Goal: Transaction & Acquisition: Purchase product/service

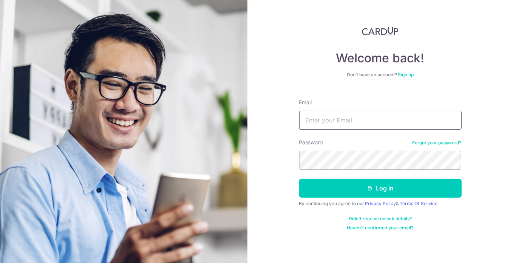
click at [355, 115] on input "Email" at bounding box center [380, 120] width 162 height 19
type input "leonardo@lumbay.info"
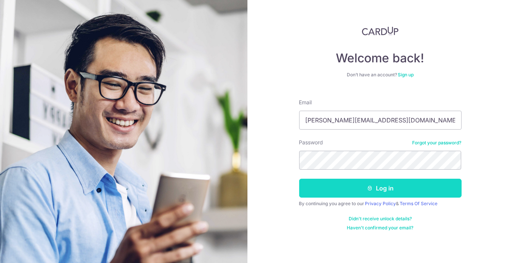
click at [340, 189] on button "Log in" at bounding box center [380, 188] width 162 height 19
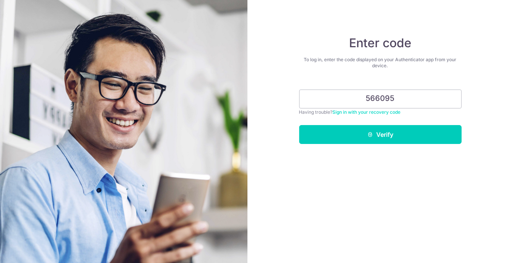
type input "566095"
click at [299, 125] on button "Verify" at bounding box center [380, 134] width 162 height 19
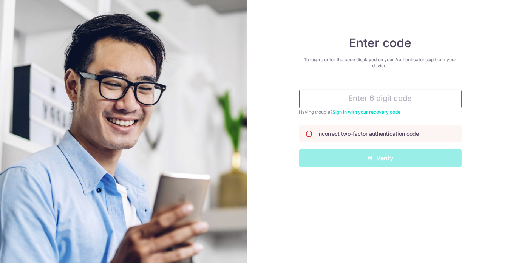
click at [362, 100] on input "text" at bounding box center [380, 99] width 162 height 19
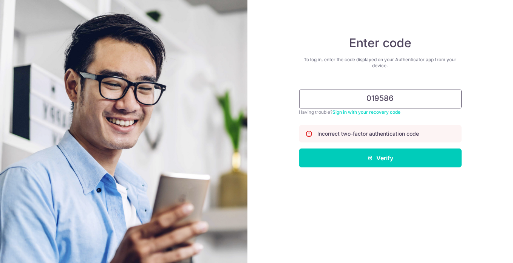
type input "019586"
click at [299, 148] on button "Verify" at bounding box center [380, 157] width 162 height 19
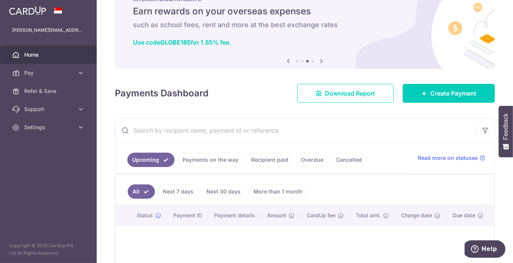
scroll to position [30, 0]
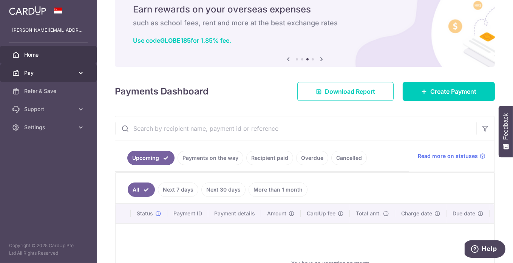
click at [68, 74] on span "Pay" at bounding box center [49, 73] width 50 height 8
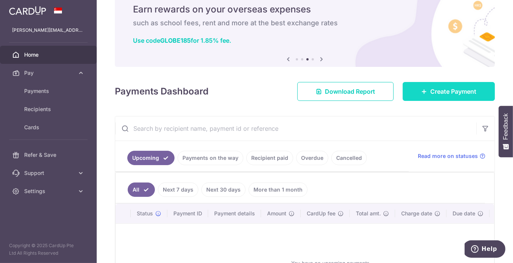
click at [433, 91] on span "Create Payment" at bounding box center [453, 91] width 46 height 9
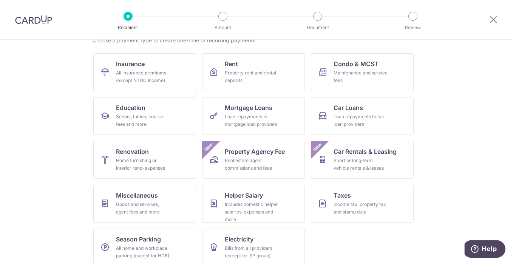
scroll to position [75, 0]
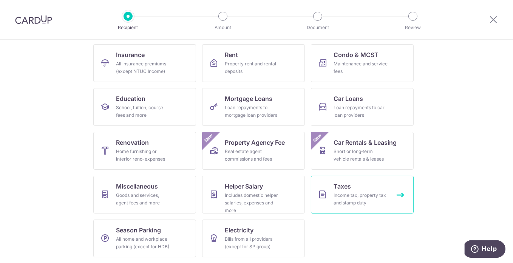
click at [364, 200] on div "Income tax, property tax and stamp duty" at bounding box center [361, 199] width 54 height 15
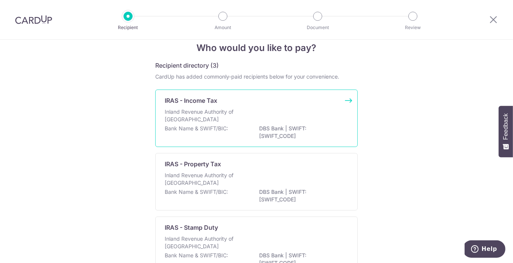
click at [289, 108] on div "Inland Revenue Authority of Singapore" at bounding box center [257, 116] width 184 height 17
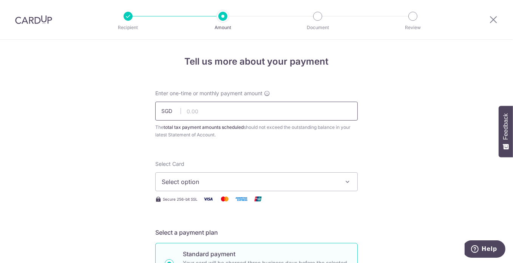
click at [270, 109] on input "text" at bounding box center [256, 111] width 202 height 19
type input "5,742.46"
click at [210, 179] on span "Select option" at bounding box center [250, 181] width 176 height 9
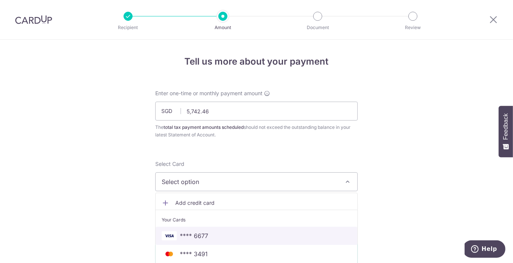
click at [190, 235] on span "**** 6677" at bounding box center [194, 235] width 28 height 9
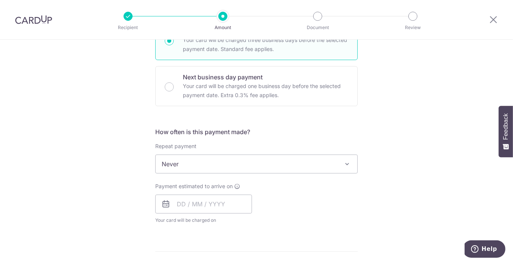
scroll to position [227, 0]
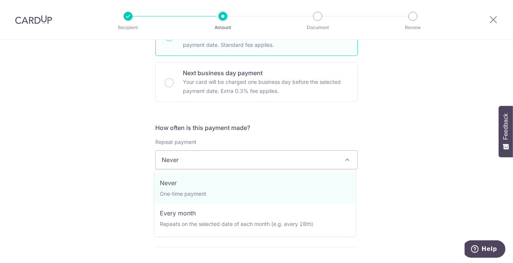
click at [172, 155] on span "Never" at bounding box center [257, 160] width 202 height 18
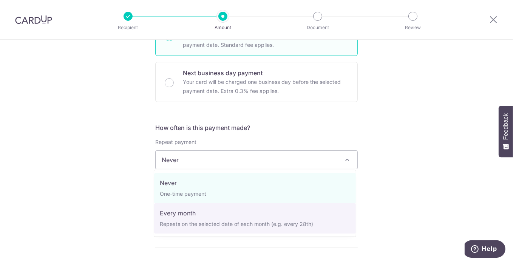
select select "3"
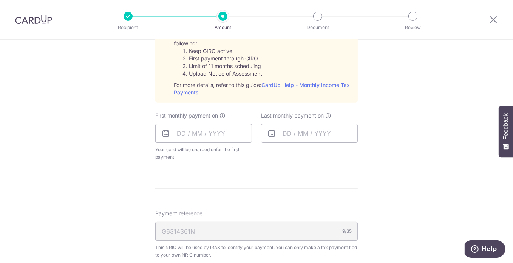
scroll to position [372, 0]
click at [199, 125] on input "text" at bounding box center [203, 133] width 97 height 19
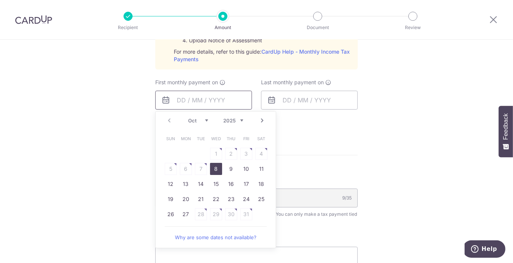
scroll to position [412, 0]
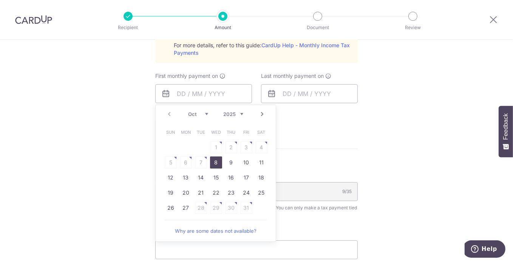
click at [212, 165] on link "8" at bounding box center [216, 162] width 12 height 12
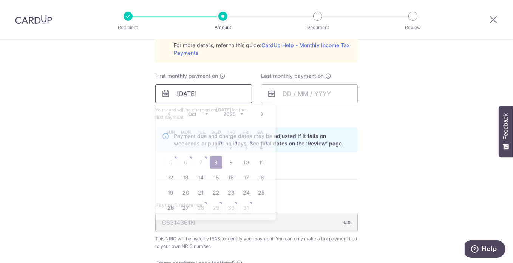
click at [205, 89] on input "08/10/2025" at bounding box center [203, 93] width 97 height 19
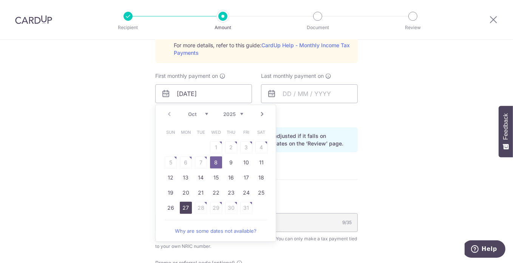
click at [183, 206] on link "27" at bounding box center [186, 208] width 12 height 12
type input "27/10/2025"
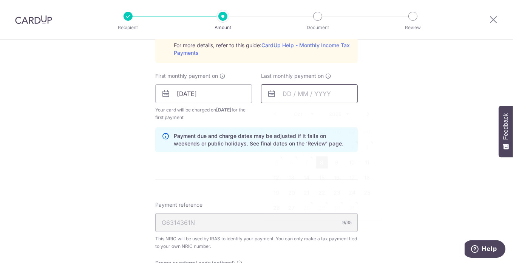
click at [289, 91] on input "text" at bounding box center [309, 93] width 97 height 19
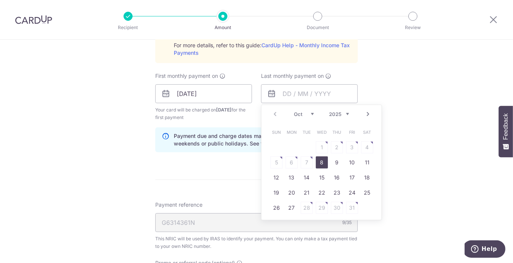
click at [309, 113] on select "Oct Nov Dec" at bounding box center [304, 114] width 20 height 6
click at [343, 111] on select "2025 2026" at bounding box center [339, 114] width 20 height 6
click at [305, 111] on select "Jan Feb Mar Apr May Jun Jul Aug Sep Oct Nov" at bounding box center [304, 114] width 20 height 6
click at [321, 191] on link "25" at bounding box center [322, 193] width 12 height 12
type input "25/03/2026"
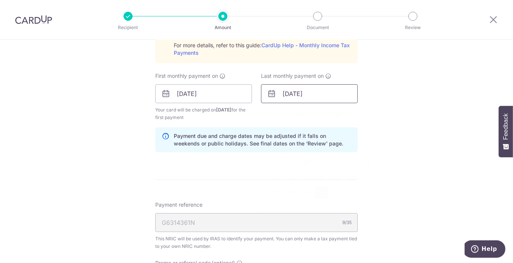
click at [327, 91] on input "25/03/2026" at bounding box center [309, 93] width 97 height 19
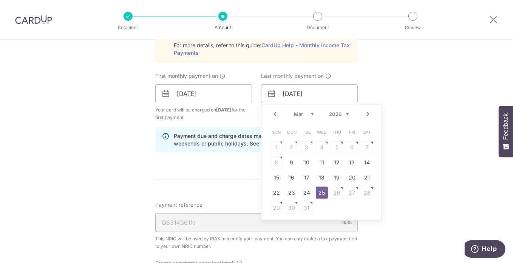
click at [368, 113] on link "Next" at bounding box center [367, 114] width 9 height 9
click at [274, 113] on link "Prev" at bounding box center [274, 114] width 9 height 9
click at [320, 188] on link "25" at bounding box center [322, 193] width 12 height 12
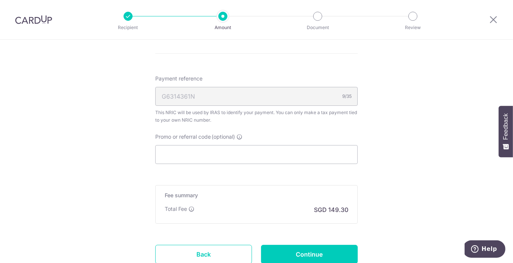
scroll to position [538, 0]
click at [305, 152] on input "Promo or referral code (optional)" at bounding box center [256, 154] width 202 height 19
paste input "VTAX25R"
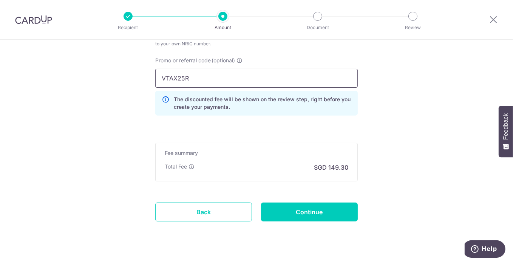
scroll to position [627, 0]
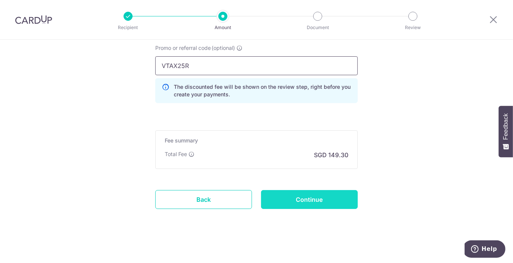
type input "VTAX25R"
click at [292, 195] on input "Continue" at bounding box center [309, 199] width 97 height 19
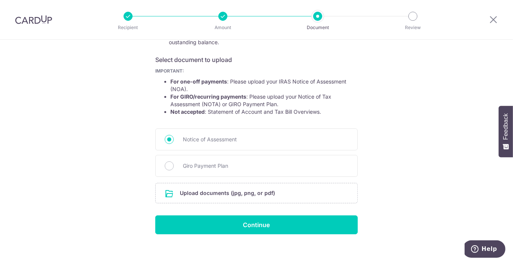
scroll to position [117, 0]
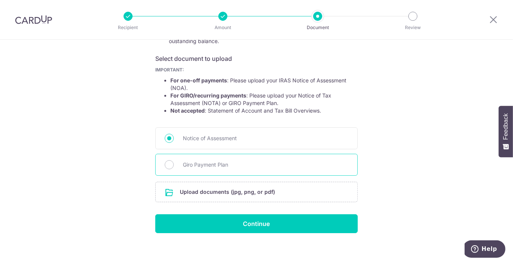
click at [253, 155] on div "Giro Payment Plan" at bounding box center [256, 165] width 202 height 22
click at [203, 165] on span "Giro Payment Plan" at bounding box center [265, 164] width 165 height 9
click at [174, 165] on input "Giro Payment Plan" at bounding box center [169, 164] width 9 height 9
radio input "true"
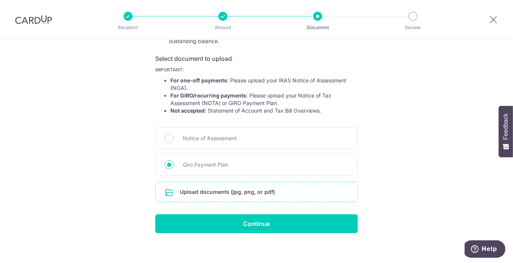
click at [213, 198] on input "file" at bounding box center [257, 192] width 202 height 20
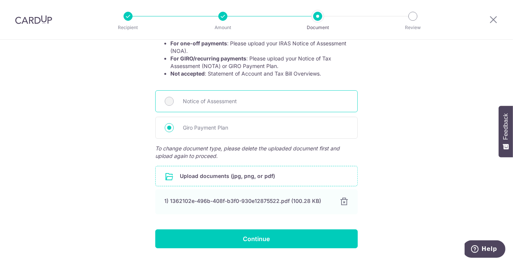
scroll to position [173, 0]
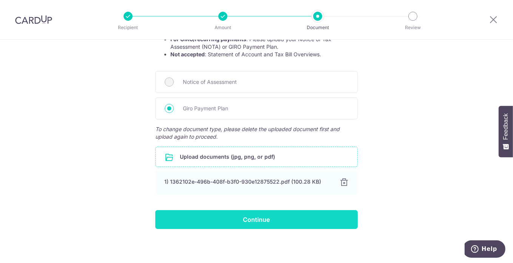
click at [276, 215] on input "Continue" at bounding box center [256, 219] width 202 height 19
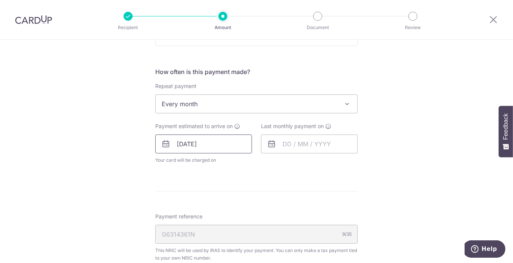
scroll to position [286, 0]
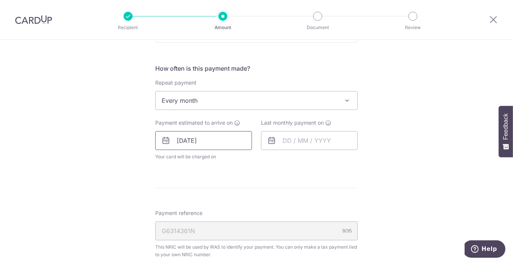
click at [202, 133] on input "27/10/2025" at bounding box center [203, 140] width 97 height 19
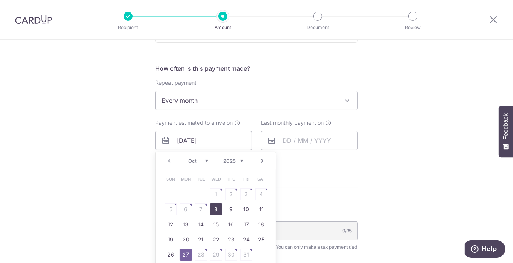
click at [212, 204] on link "8" at bounding box center [216, 209] width 12 height 12
type input "[DATE]"
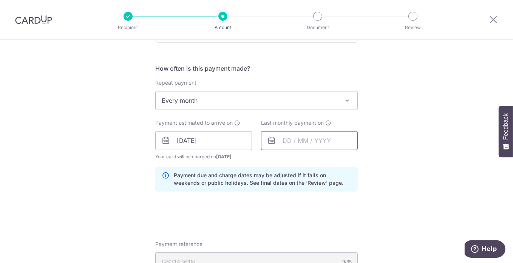
click at [290, 136] on input "text" at bounding box center [309, 140] width 97 height 19
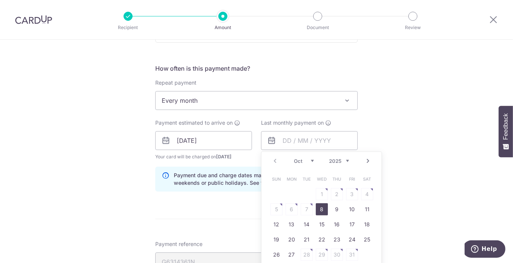
click at [306, 161] on select "Oct Nov Dec" at bounding box center [304, 161] width 20 height 6
click at [341, 158] on select "2025 2026" at bounding box center [339, 161] width 20 height 6
click at [309, 159] on select "Jan Feb Mar Apr May Jun Jul Aug Sep Oct Nov" at bounding box center [304, 161] width 20 height 6
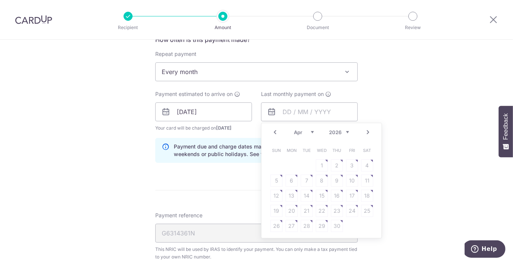
click at [299, 129] on select "Jan Feb Mar Apr May Jun [DATE] Aug Sep Oct Nov" at bounding box center [304, 132] width 20 height 6
click at [321, 208] on link "25" at bounding box center [322, 211] width 12 height 12
type input "[DATE]"
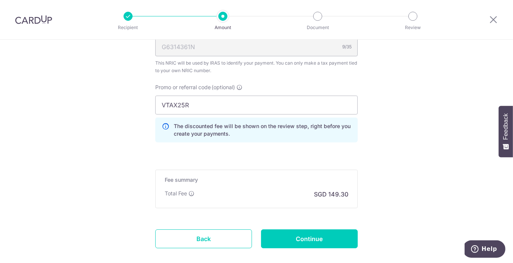
scroll to position [511, 0]
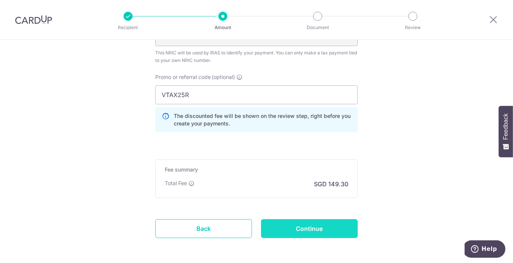
click at [314, 227] on input "Continue" at bounding box center [309, 228] width 97 height 19
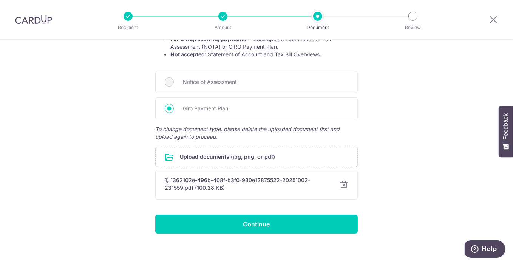
scroll to position [178, 0]
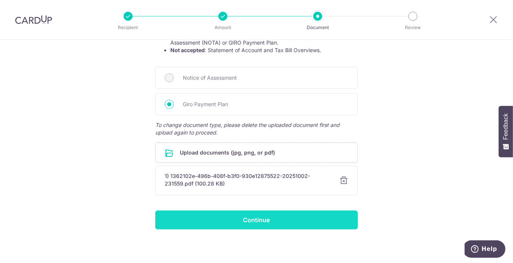
click at [279, 222] on input "Continue" at bounding box center [256, 219] width 202 height 19
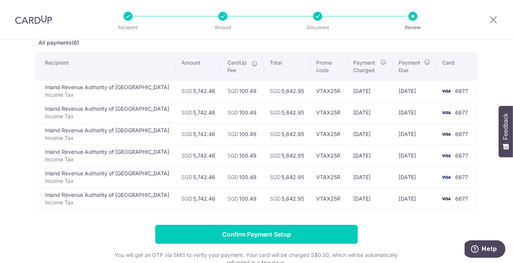
scroll to position [45, 0]
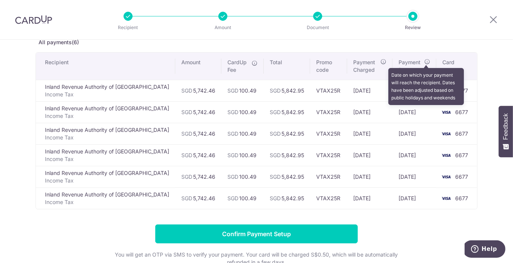
click at [427, 59] on icon at bounding box center [427, 62] width 6 height 6
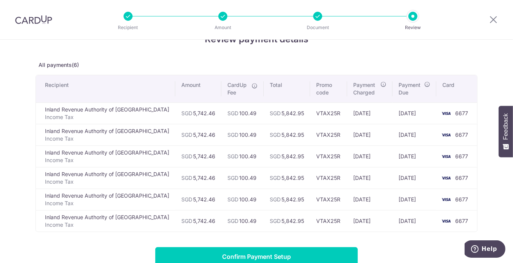
scroll to position [25, 0]
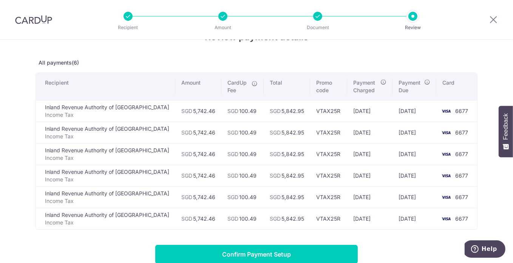
drag, startPoint x: 394, startPoint y: 110, endPoint x: 417, endPoint y: 110, distance: 23.4
click at [417, 110] on td "[DATE]" at bounding box center [414, 111] width 44 height 22
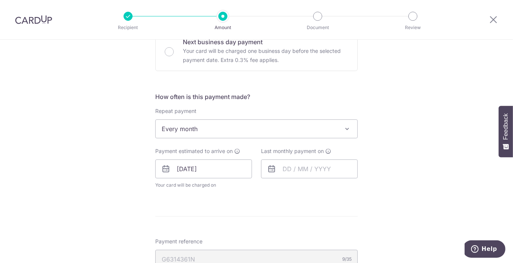
scroll to position [258, 0]
click at [223, 163] on input "08/10/2025" at bounding box center [203, 168] width 97 height 19
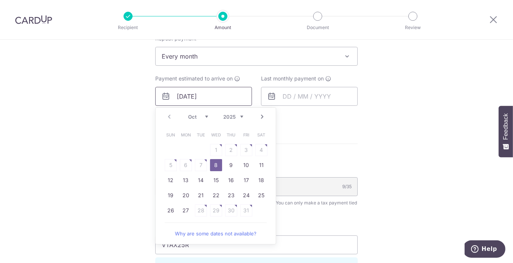
scroll to position [333, 0]
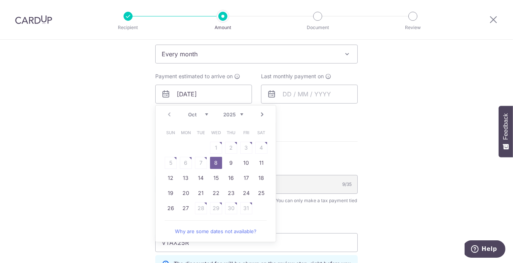
click at [220, 229] on link "Why are some dates not available?" at bounding box center [216, 231] width 102 height 15
click at [330, 132] on form "Enter one-time or monthly payment amount SGD 5,742.46 5742.46 The total tax pay…" at bounding box center [256, 82] width 202 height 650
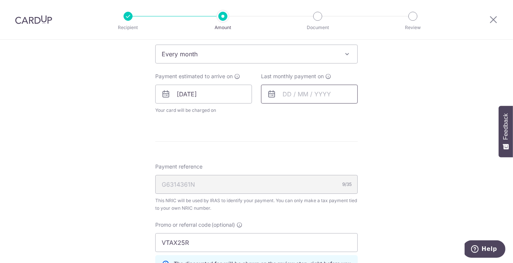
click at [321, 93] on input "text" at bounding box center [309, 94] width 97 height 19
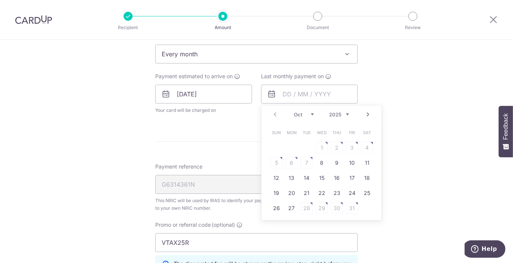
click at [332, 111] on select "2025 2026" at bounding box center [339, 114] width 20 height 6
click at [306, 111] on select "Jan Feb Mar Apr May Jun Jul Aug Sep Oct Nov" at bounding box center [304, 114] width 20 height 6
click at [322, 187] on link "25" at bounding box center [322, 193] width 12 height 12
type input "[DATE]"
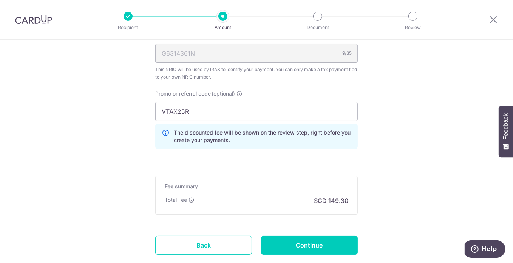
scroll to position [501, 0]
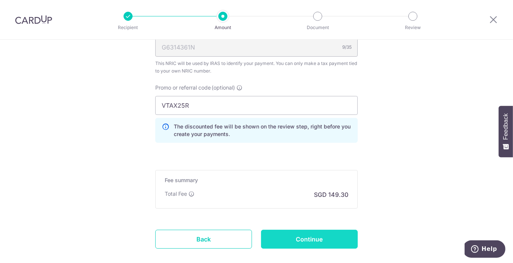
click at [316, 238] on input "Continue" at bounding box center [309, 239] width 97 height 19
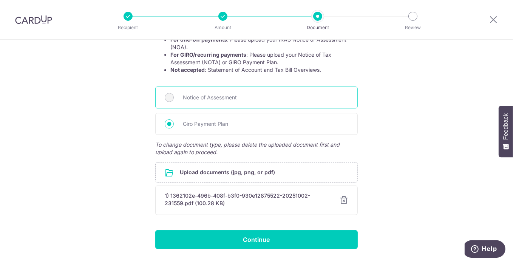
scroll to position [178, 0]
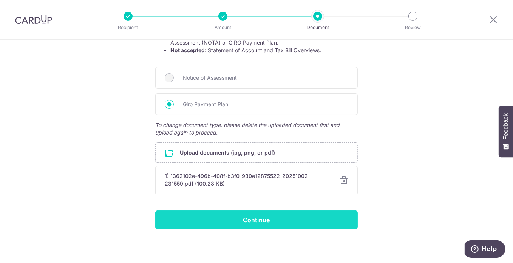
click at [258, 218] on input "Continue" at bounding box center [256, 219] width 202 height 19
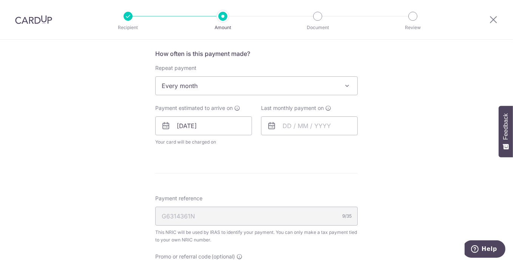
scroll to position [303, 0]
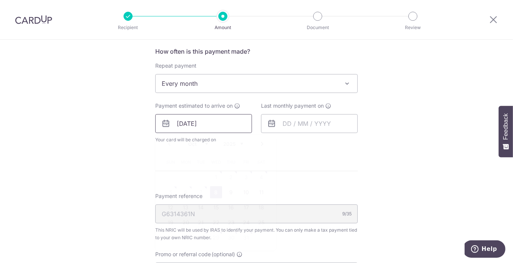
click at [191, 121] on input "08/10/2025" at bounding box center [203, 123] width 97 height 19
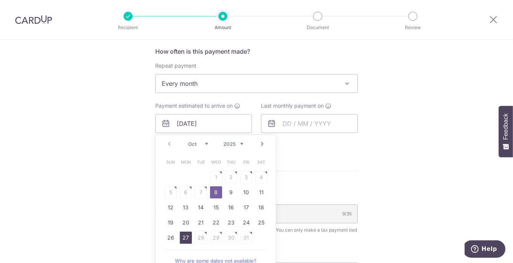
click at [181, 240] on link "27" at bounding box center [186, 238] width 12 height 12
type input "27/10/2025"
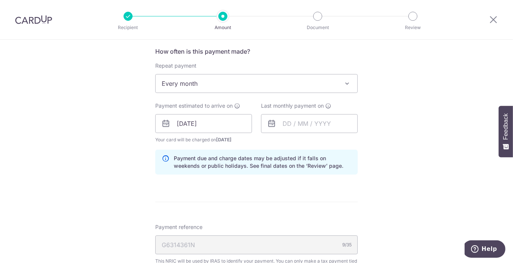
click at [267, 119] on icon at bounding box center [271, 123] width 9 height 9
click at [270, 121] on icon at bounding box center [271, 123] width 9 height 9
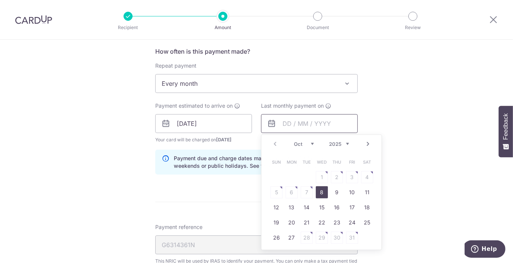
click at [294, 121] on input "text" at bounding box center [309, 123] width 97 height 19
click at [304, 141] on select "Oct Nov Dec" at bounding box center [304, 144] width 20 height 6
click at [329, 141] on select "2025 2026" at bounding box center [339, 144] width 20 height 6
click at [303, 141] on select "Jan Feb Mar Apr May Jun Jul Aug Sep Oct Nov" at bounding box center [304, 144] width 20 height 6
click at [321, 219] on link "25" at bounding box center [322, 222] width 12 height 12
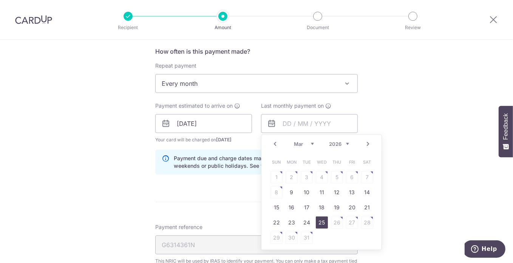
type input "25/03/2026"
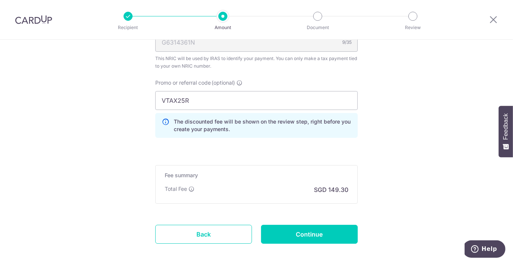
scroll to position [529, 0]
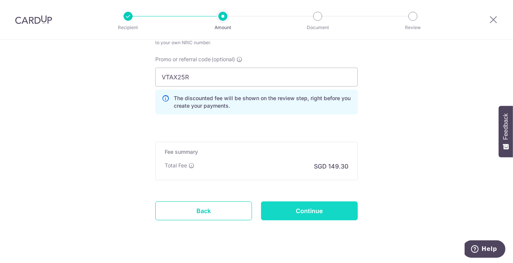
click at [318, 202] on input "Continue" at bounding box center [309, 210] width 97 height 19
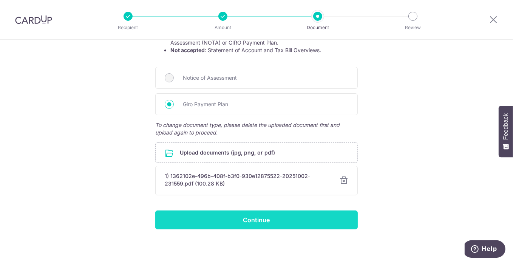
click at [306, 219] on input "Continue" at bounding box center [256, 219] width 202 height 19
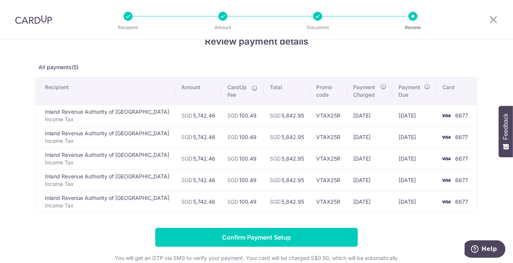
scroll to position [20, 0]
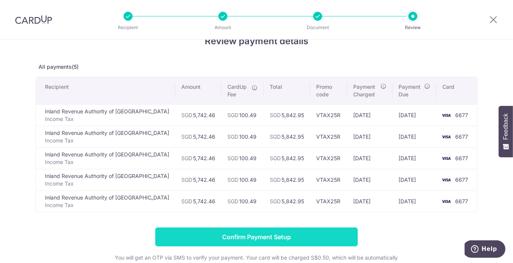
click at [224, 231] on input "Confirm Payment Setup" at bounding box center [256, 236] width 202 height 19
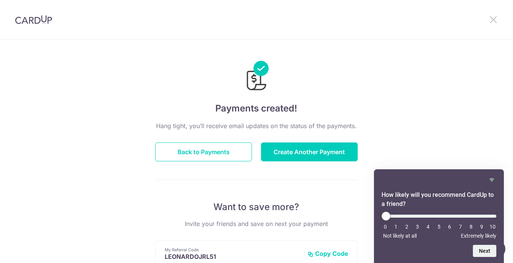
click at [494, 18] on icon at bounding box center [493, 19] width 9 height 9
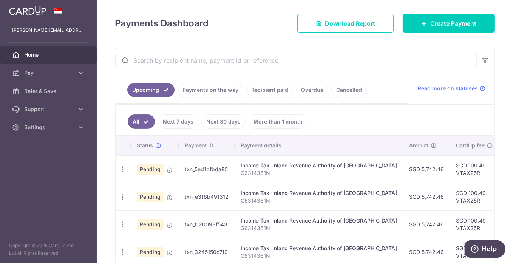
scroll to position [156, 0]
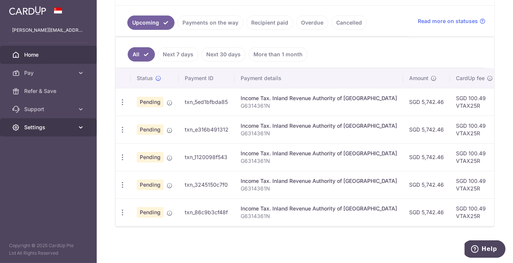
click at [35, 127] on span "Settings" at bounding box center [49, 128] width 50 height 8
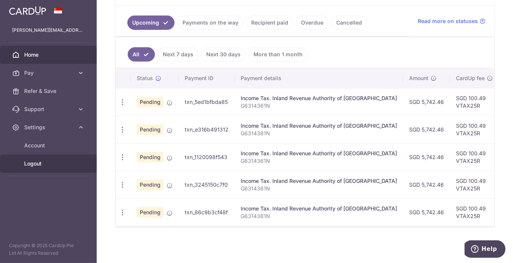
click at [35, 165] on span "Logout" at bounding box center [49, 164] width 50 height 8
